Goal: Transaction & Acquisition: Purchase product/service

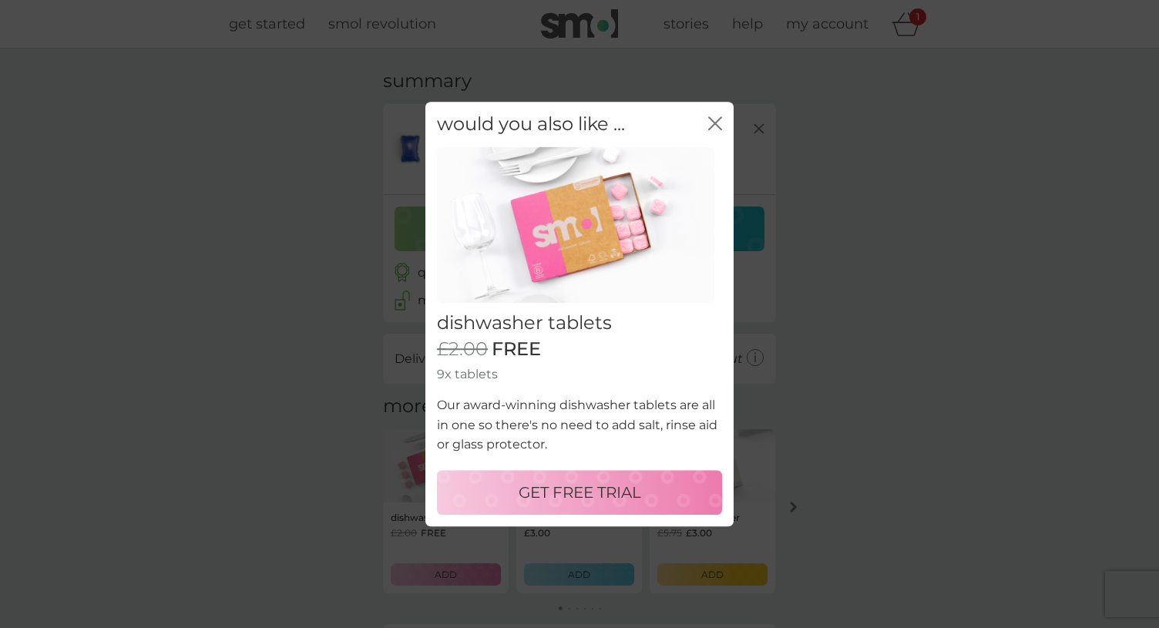
click at [521, 497] on p "GET FREE TRIAL" at bounding box center [580, 492] width 123 height 25
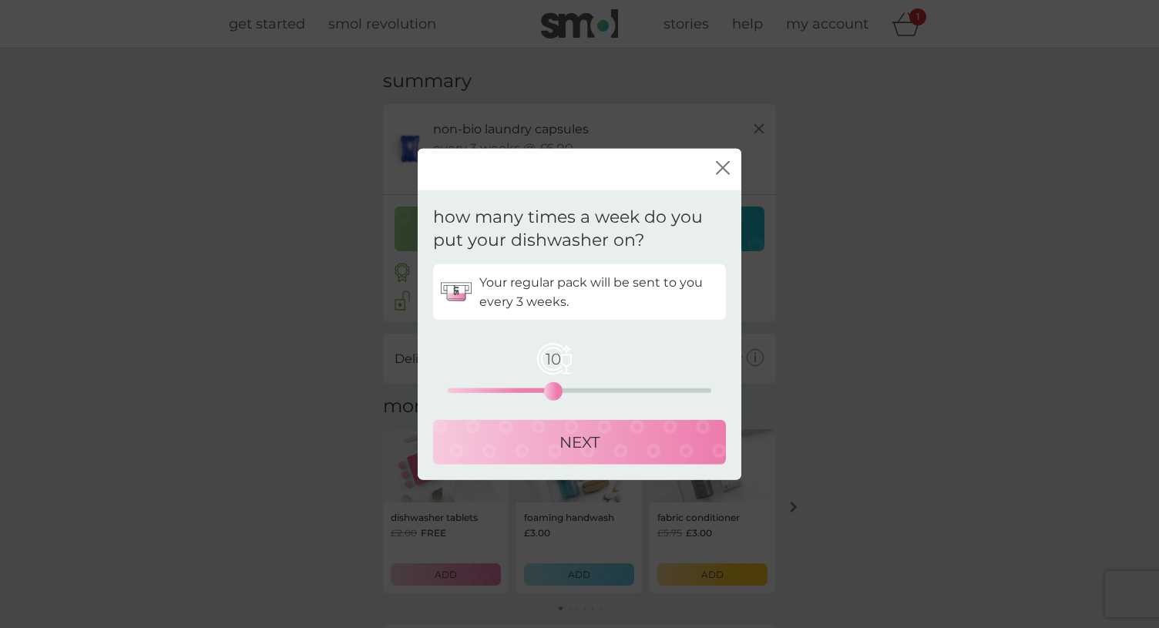
drag, startPoint x: 452, startPoint y: 385, endPoint x: 556, endPoint y: 389, distance: 104.9
click at [555, 390] on div "10" at bounding box center [553, 391] width 6 height 6
click at [587, 450] on p "NEXT" at bounding box center [580, 442] width 40 height 25
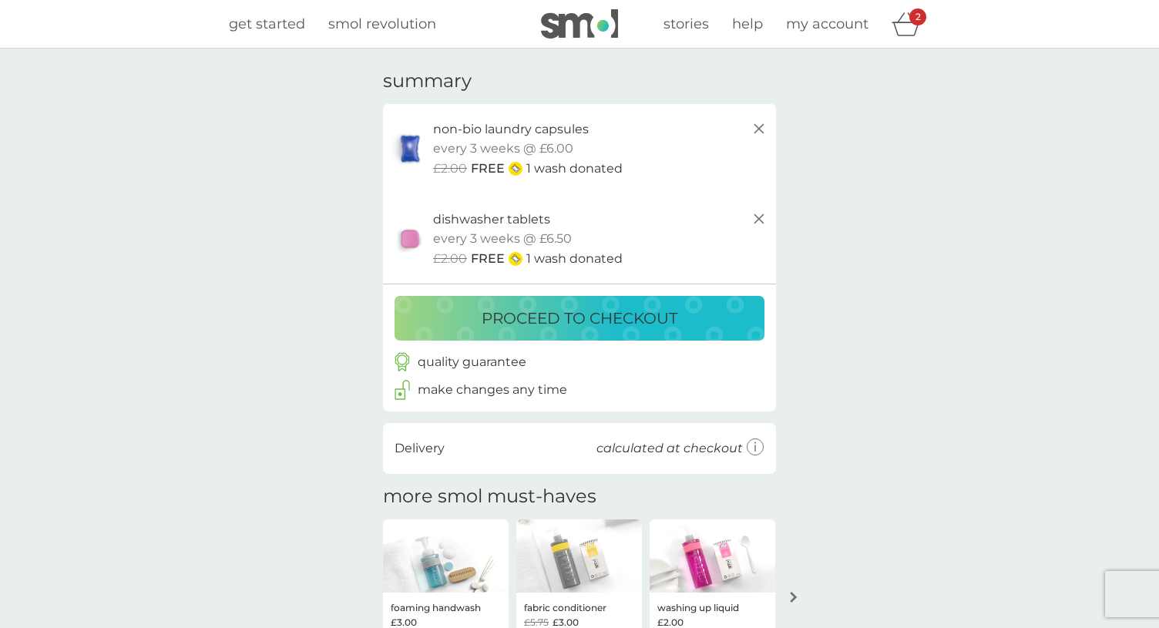
click at [752, 449] on icon at bounding box center [756, 448] width 18 height 18
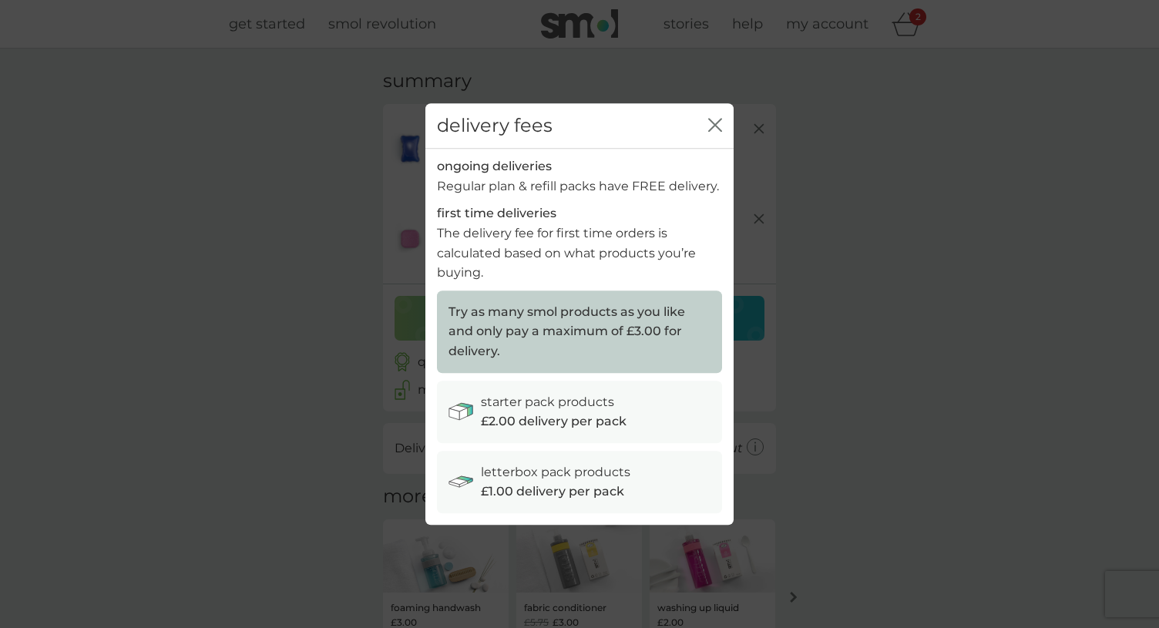
click at [771, 445] on div "delivery fees close ongoing deliveries Regular plan & refill packs have FREE de…" at bounding box center [579, 314] width 1159 height 628
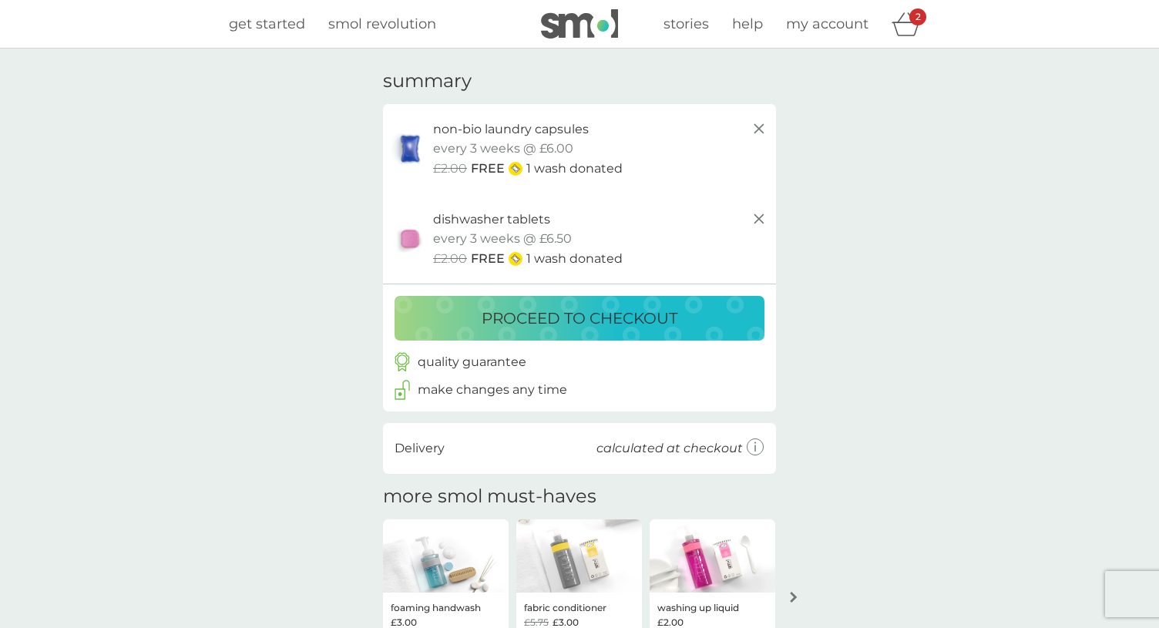
click at [601, 301] on button "proceed to checkout" at bounding box center [580, 318] width 370 height 45
